Goal: Check status

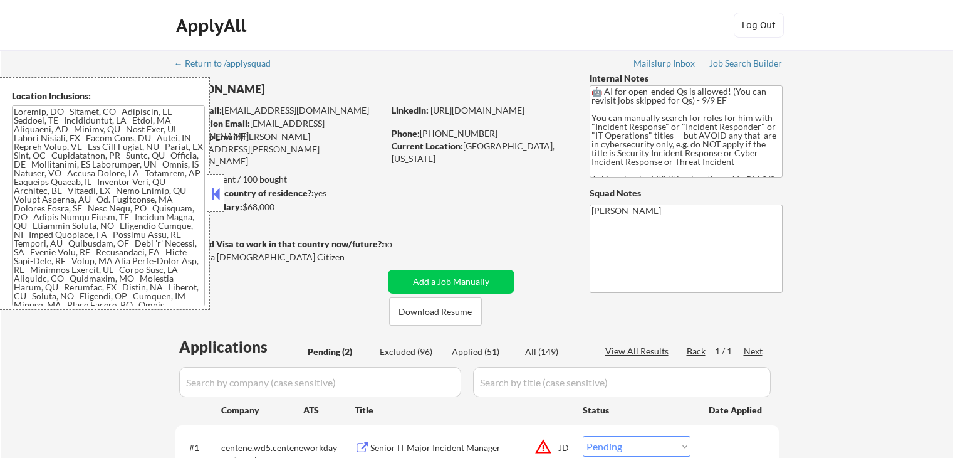
select select ""pending""
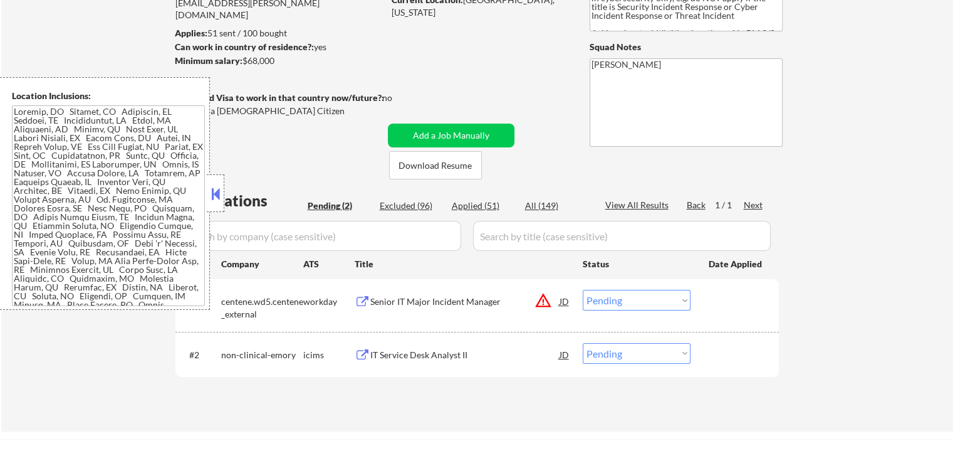
scroll to position [251, 0]
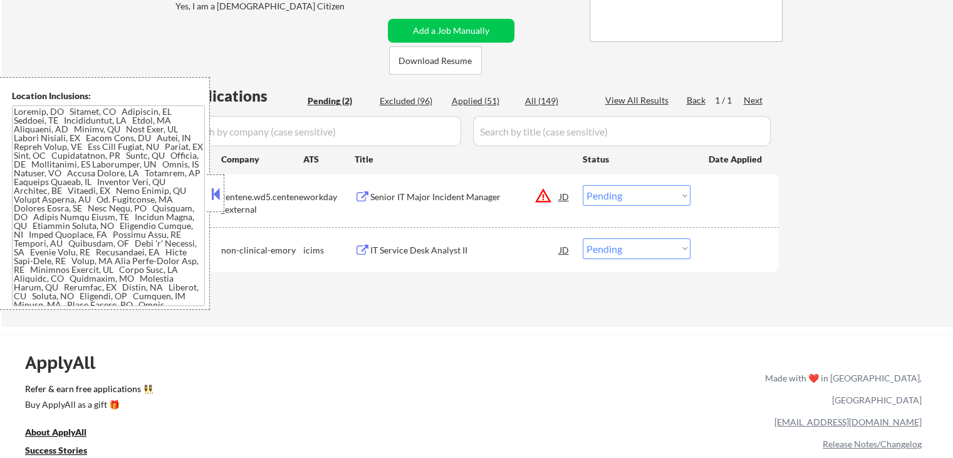
click at [217, 187] on button at bounding box center [216, 193] width 14 height 19
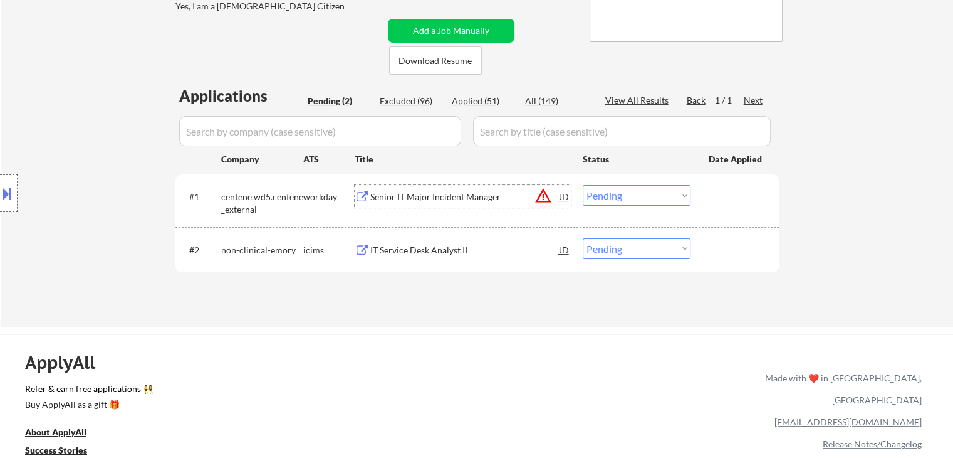
click at [380, 198] on div "Senior IT Major Incident Manager" at bounding box center [464, 197] width 189 height 13
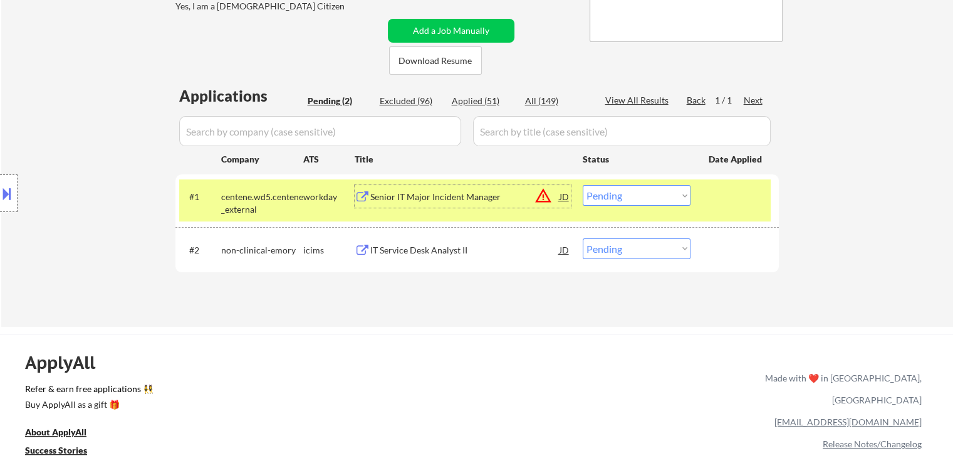
click at [384, 248] on div "IT Service Desk Analyst II" at bounding box center [464, 250] width 189 height 13
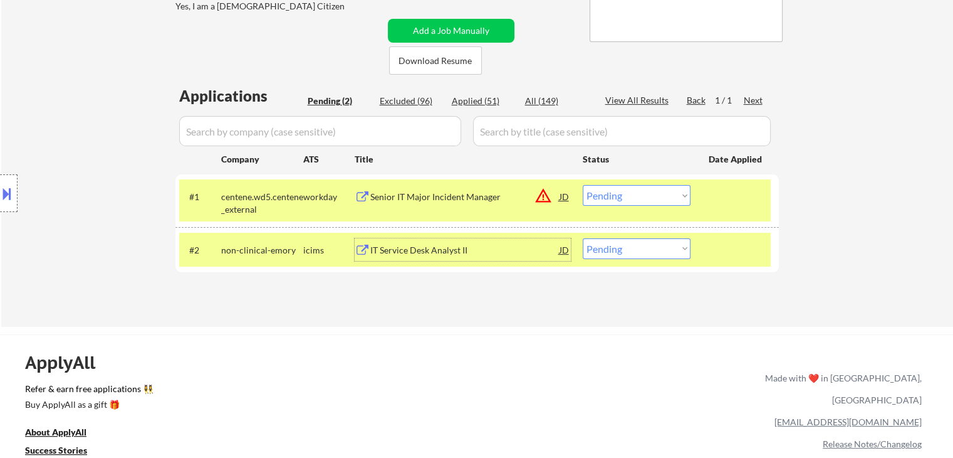
drag, startPoint x: 639, startPoint y: 243, endPoint x: 643, endPoint y: 256, distance: 13.3
click at [640, 244] on select "Choose an option... Pending Applied Excluded (Questions) Excluded (Expired) Exc…" at bounding box center [637, 248] width 108 height 21
select select ""excluded__salary_""
click at [583, 238] on select "Choose an option... Pending Applied Excluded (Questions) Excluded (Expired) Exc…" at bounding box center [637, 248] width 108 height 21
click at [564, 332] on div "← Return to /applysquad Mailslurp Inbox Job Search Builder [PERSON_NAME] User E…" at bounding box center [476, 359] width 953 height 1220
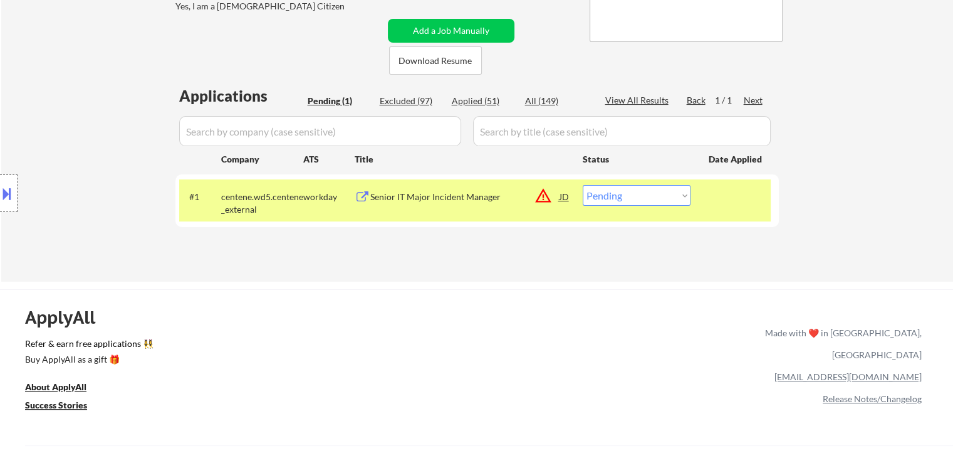
click at [629, 202] on select "Choose an option... Pending Applied Excluded (Questions) Excluded (Expired) Exc…" at bounding box center [637, 195] width 108 height 21
select select ""applied""
click at [583, 185] on select "Choose an option... Pending Applied Excluded (Questions) Excluded (Expired) Exc…" at bounding box center [637, 195] width 108 height 21
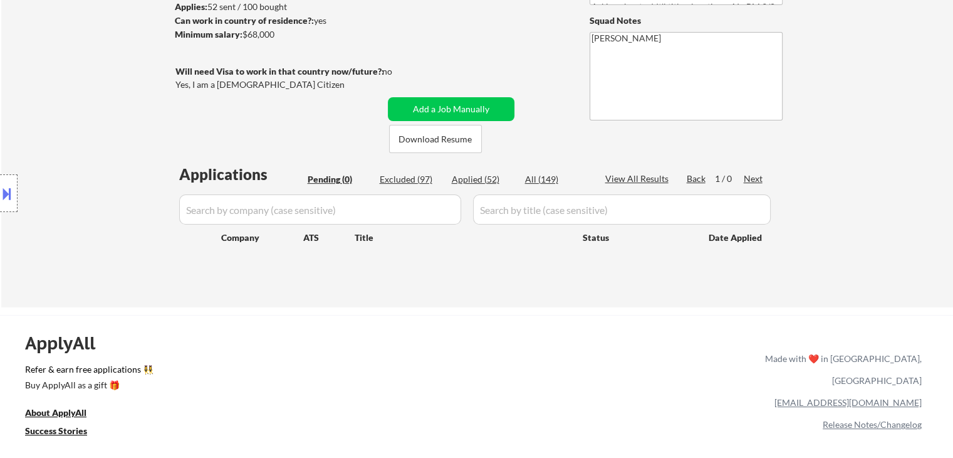
scroll to position [63, 0]
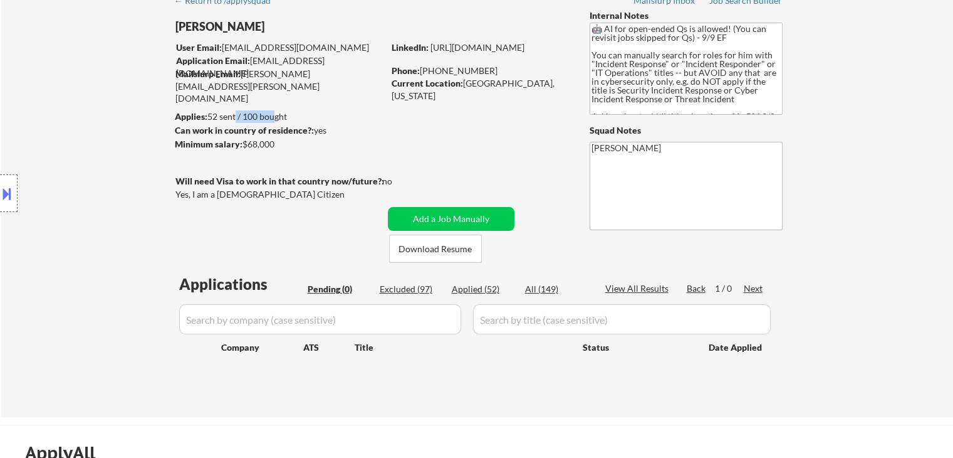
drag, startPoint x: 256, startPoint y: 118, endPoint x: 271, endPoint y: 116, distance: 15.3
click at [271, 116] on div "Applies: 52 sent / 100 bought" at bounding box center [279, 116] width 209 height 13
